Goal: Task Accomplishment & Management: Use online tool/utility

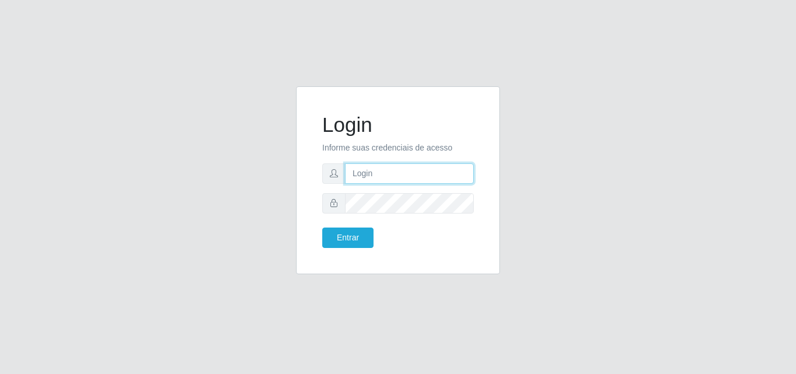
click at [366, 177] on input "text" at bounding box center [409, 173] width 129 height 20
type input "ana@saullus"
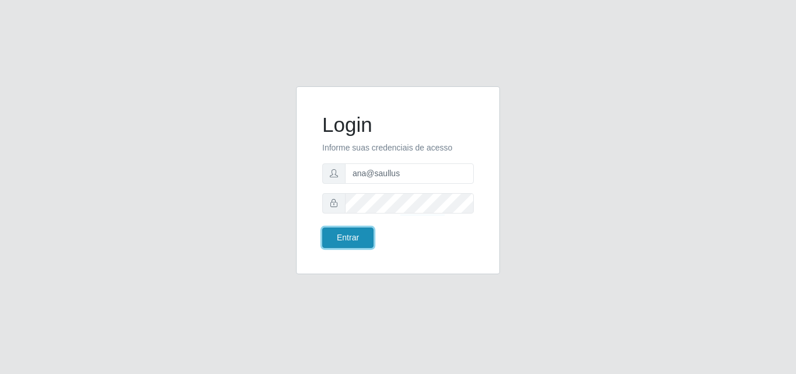
click at [356, 238] on button "Entrar" at bounding box center [347, 237] width 51 height 20
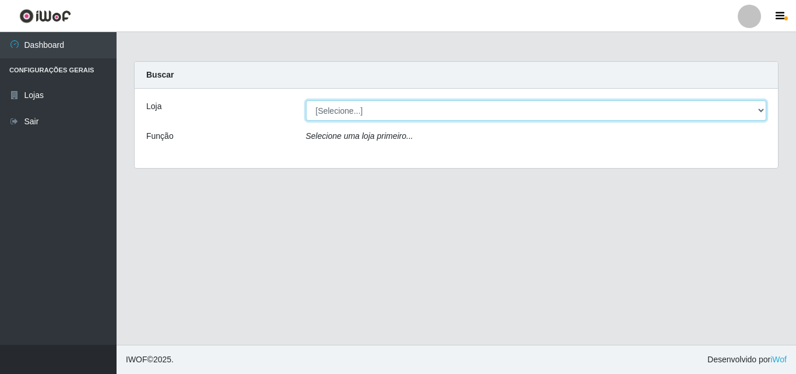
click at [760, 110] on select "[Selecione...] Saullus Supermercados" at bounding box center [536, 110] width 461 height 20
select select "423"
click at [306, 100] on select "[Selecione...] Saullus Supermercados" at bounding box center [536, 110] width 461 height 20
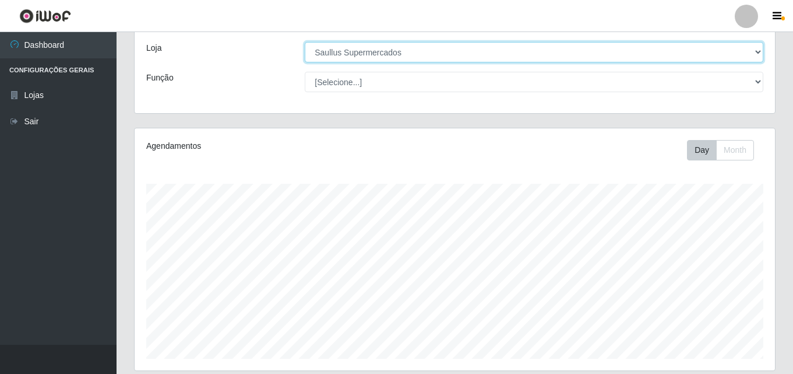
scroll to position [452, 0]
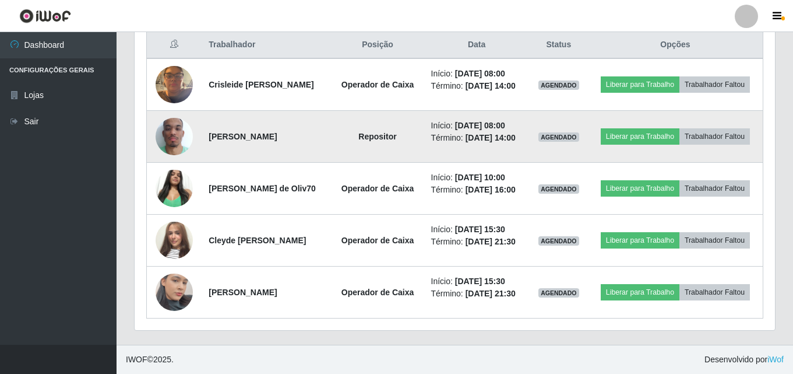
click at [181, 132] on img at bounding box center [174, 136] width 37 height 66
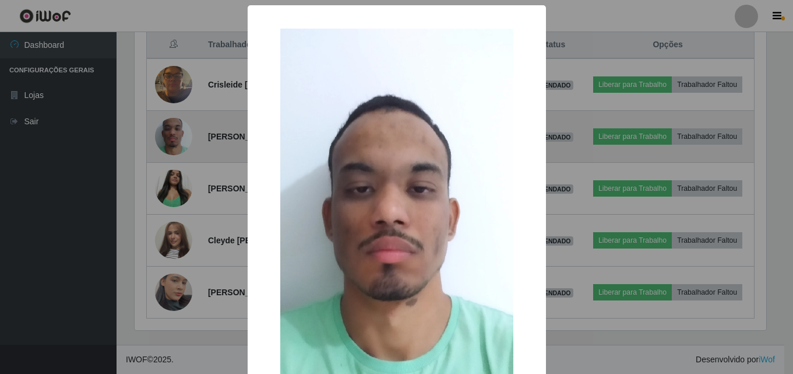
scroll to position [242, 635]
click at [181, 132] on div "× OK Cancel" at bounding box center [398, 187] width 796 height 374
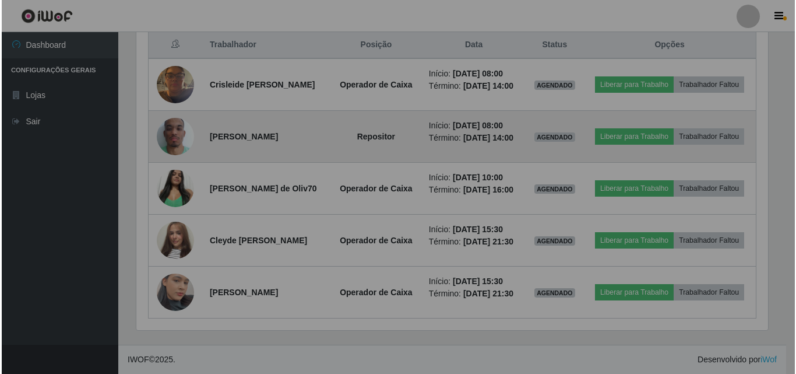
scroll to position [242, 641]
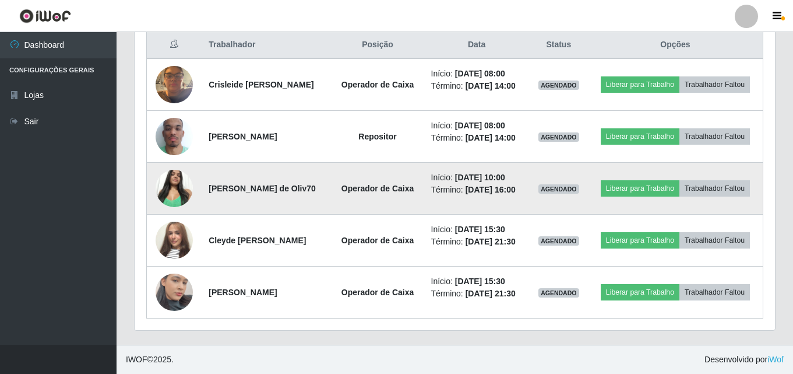
click at [177, 184] on img at bounding box center [174, 188] width 37 height 50
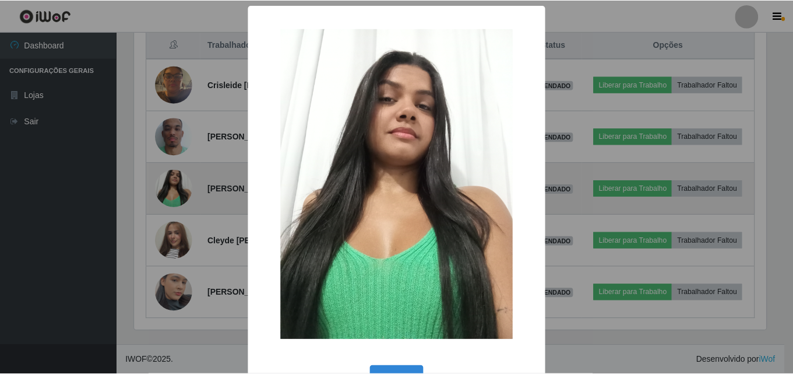
scroll to position [242, 635]
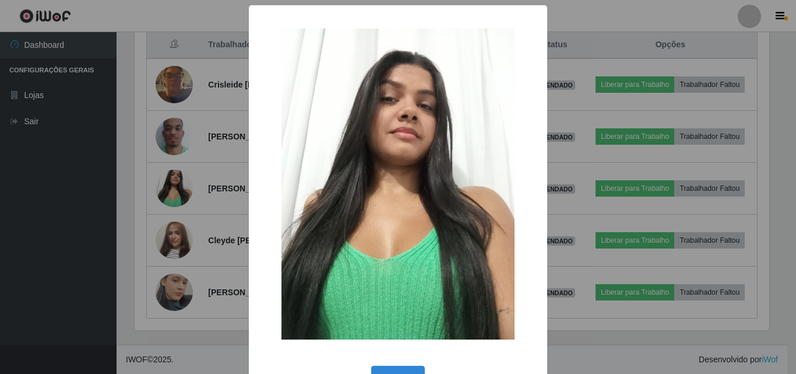
click at [177, 184] on div "× OK Cancel" at bounding box center [398, 187] width 796 height 374
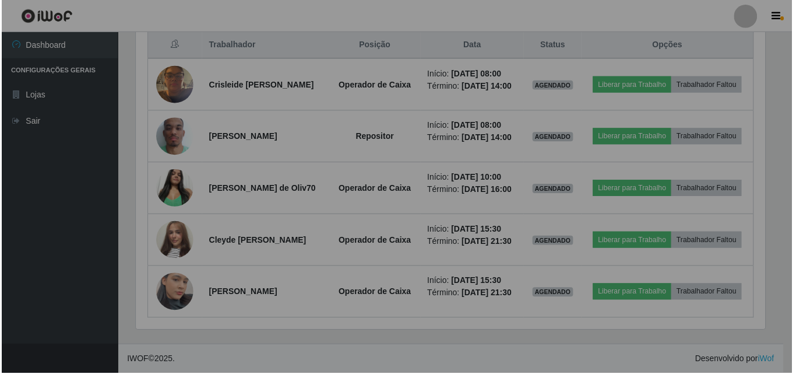
scroll to position [242, 641]
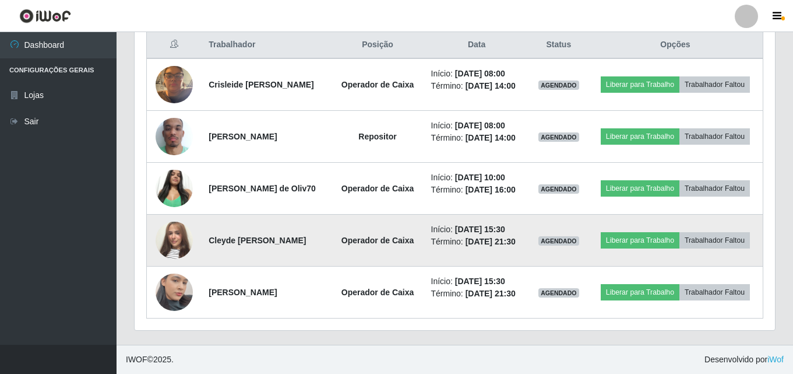
click at [181, 237] on img at bounding box center [174, 240] width 37 height 66
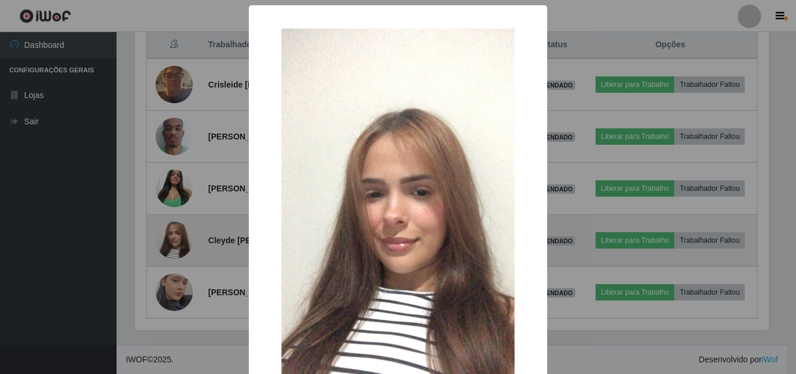
click at [181, 237] on div "× OK Cancel" at bounding box center [398, 187] width 796 height 374
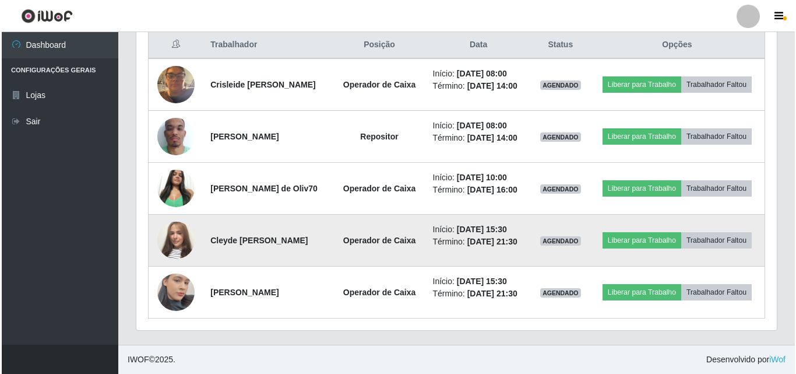
scroll to position [242, 641]
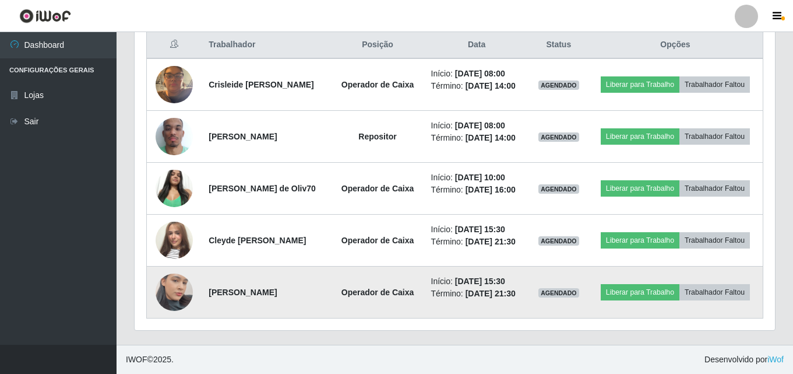
click at [182, 295] on img at bounding box center [174, 292] width 37 height 66
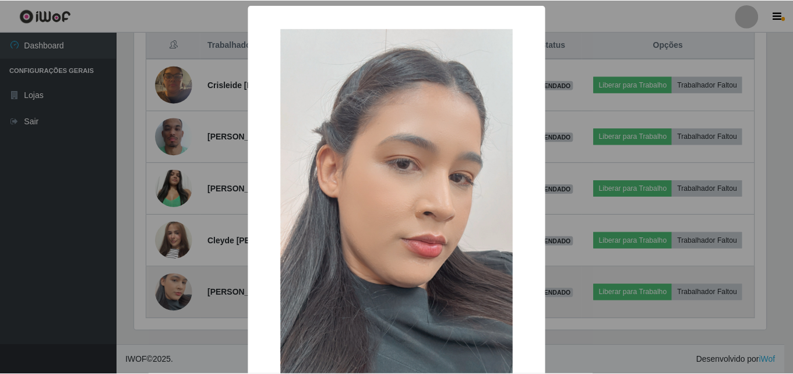
scroll to position [242, 635]
click at [182, 295] on div "× OK Cancel" at bounding box center [398, 187] width 796 height 374
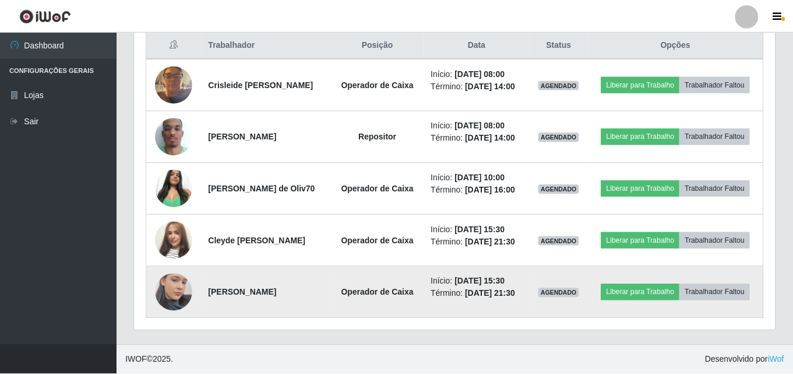
scroll to position [242, 641]
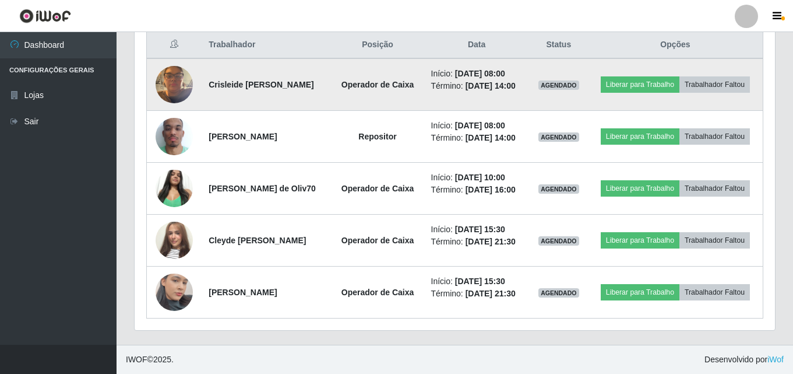
click at [182, 84] on img at bounding box center [174, 84] width 37 height 50
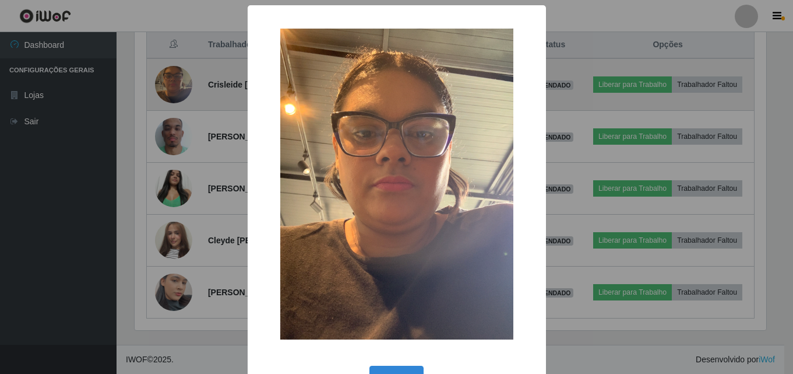
scroll to position [242, 635]
click at [182, 84] on div "× OK Cancel" at bounding box center [398, 187] width 796 height 374
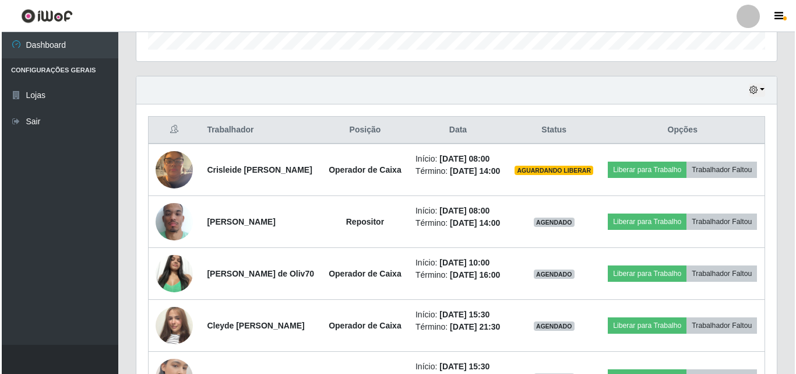
scroll to position [394, 0]
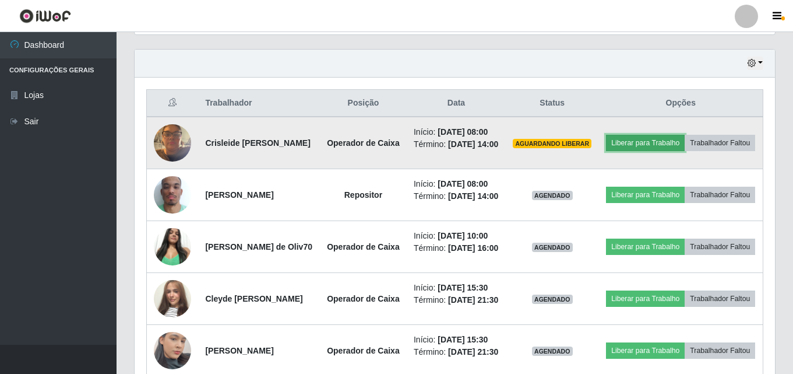
click at [679, 143] on button "Liberar para Trabalho" at bounding box center [645, 143] width 79 height 16
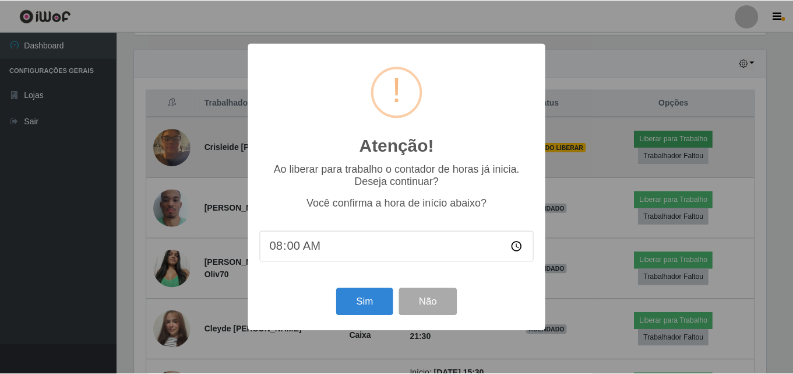
scroll to position [242, 635]
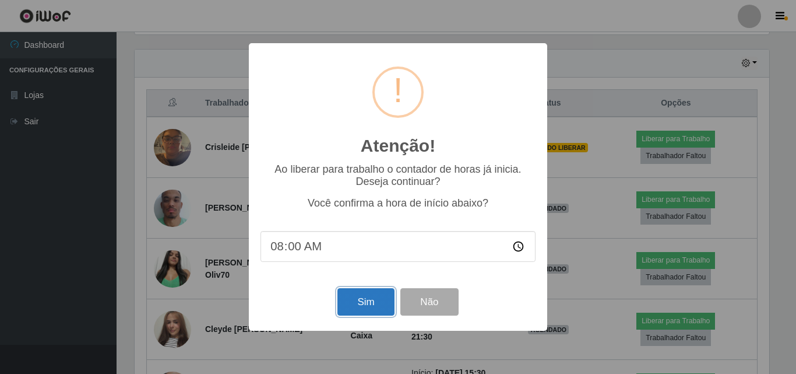
click at [363, 299] on button "Sim" at bounding box center [366, 301] width 57 height 27
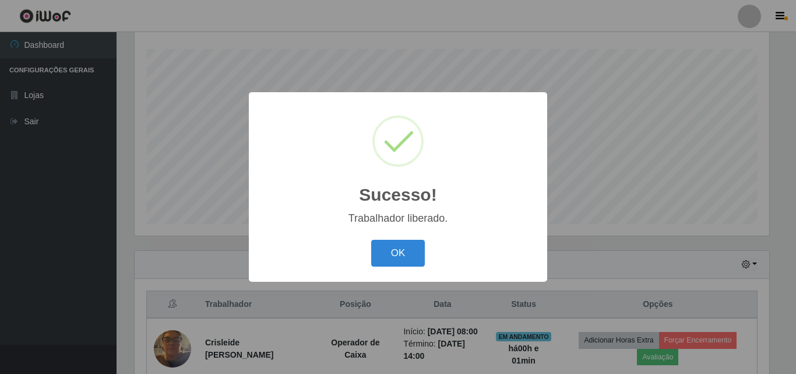
click at [371, 240] on button "OK" at bounding box center [398, 253] width 54 height 27
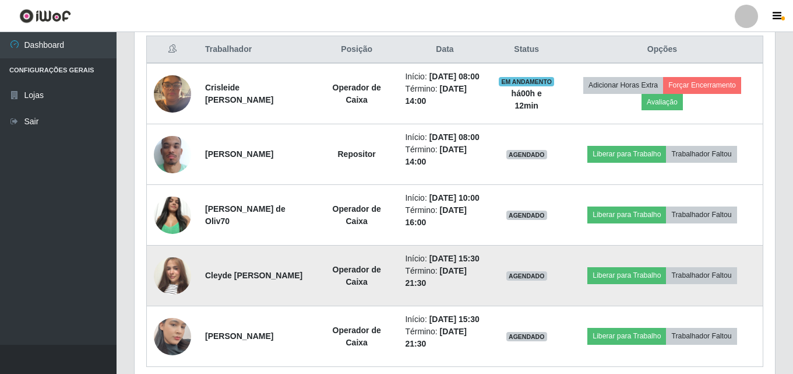
scroll to position [484, 0]
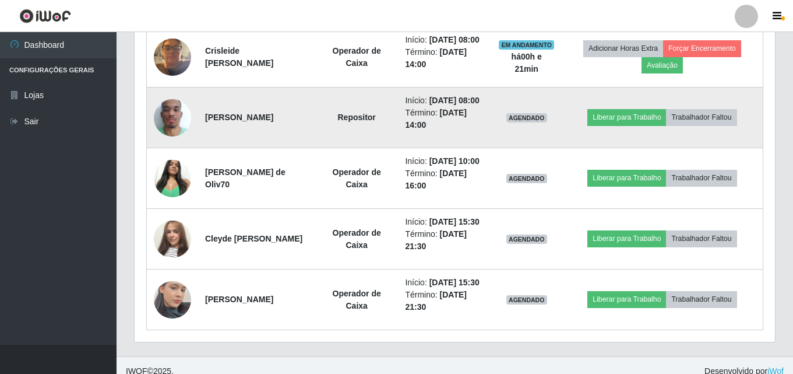
click at [178, 143] on img at bounding box center [172, 118] width 37 height 66
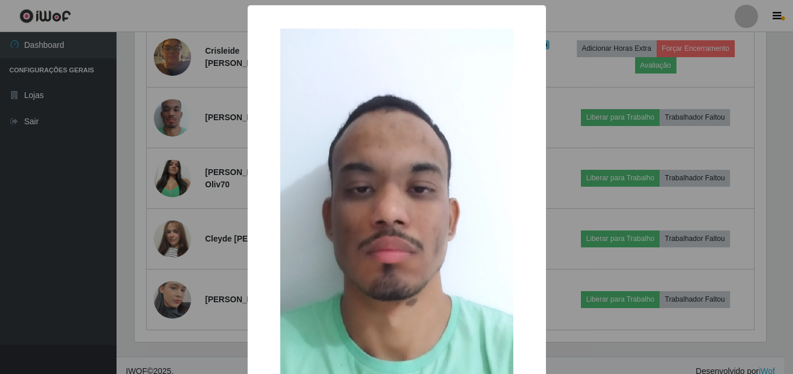
scroll to position [242, 635]
click at [178, 141] on div "× OK Cancel" at bounding box center [398, 187] width 796 height 374
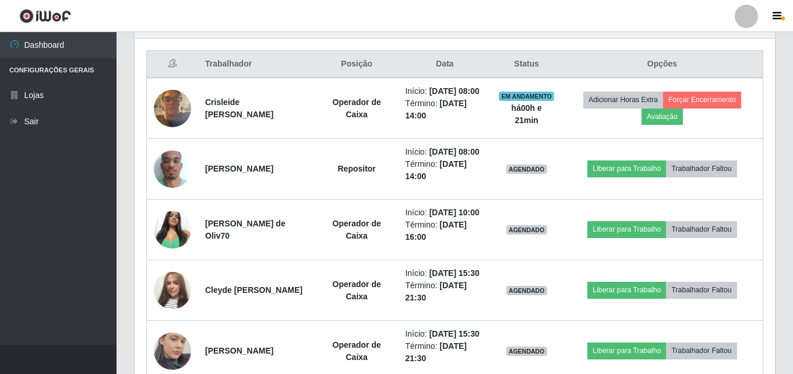
scroll to position [426, 0]
